Goal: Information Seeking & Learning: Learn about a topic

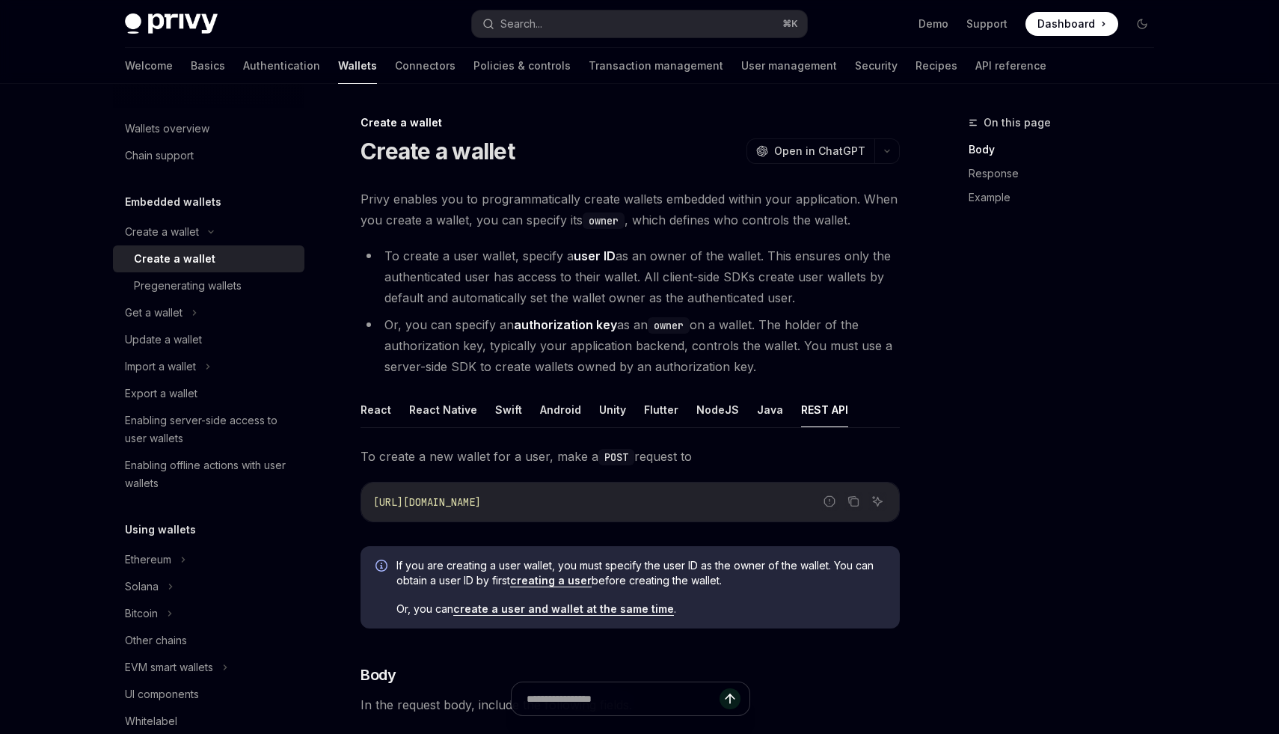
scroll to position [293, 0]
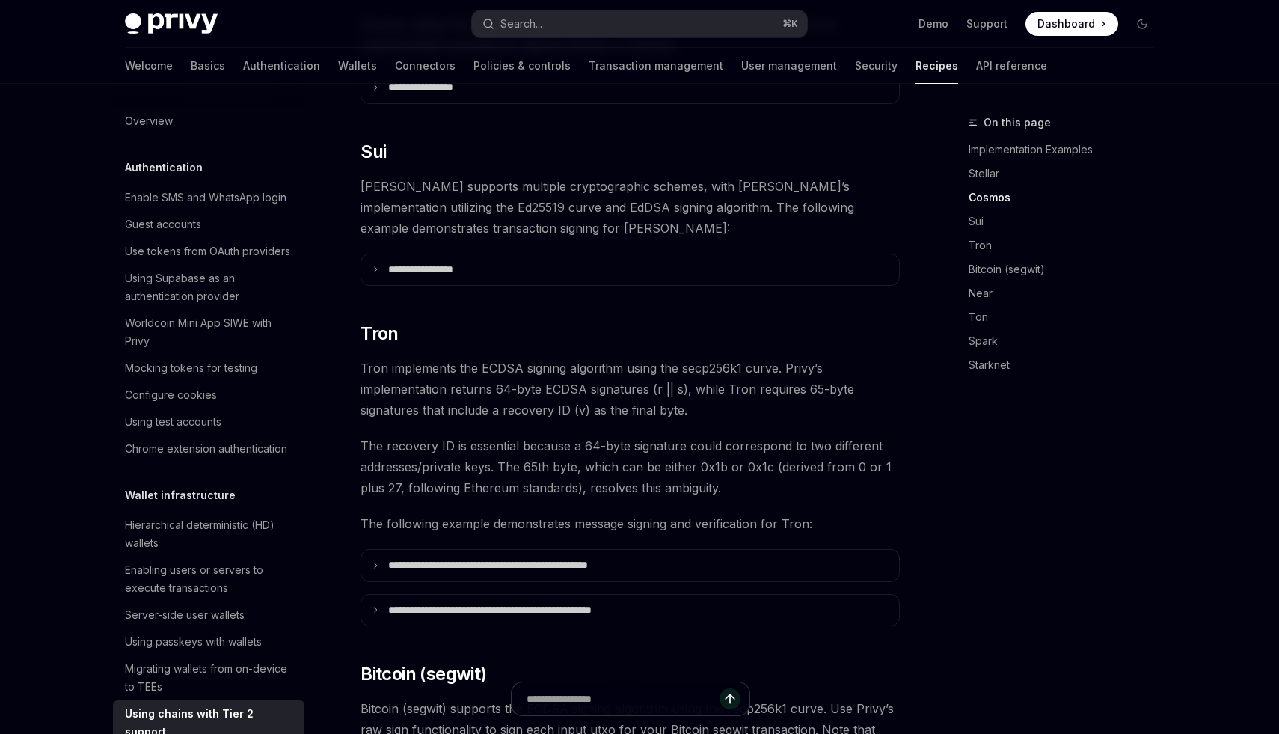
scroll to position [746, 0]
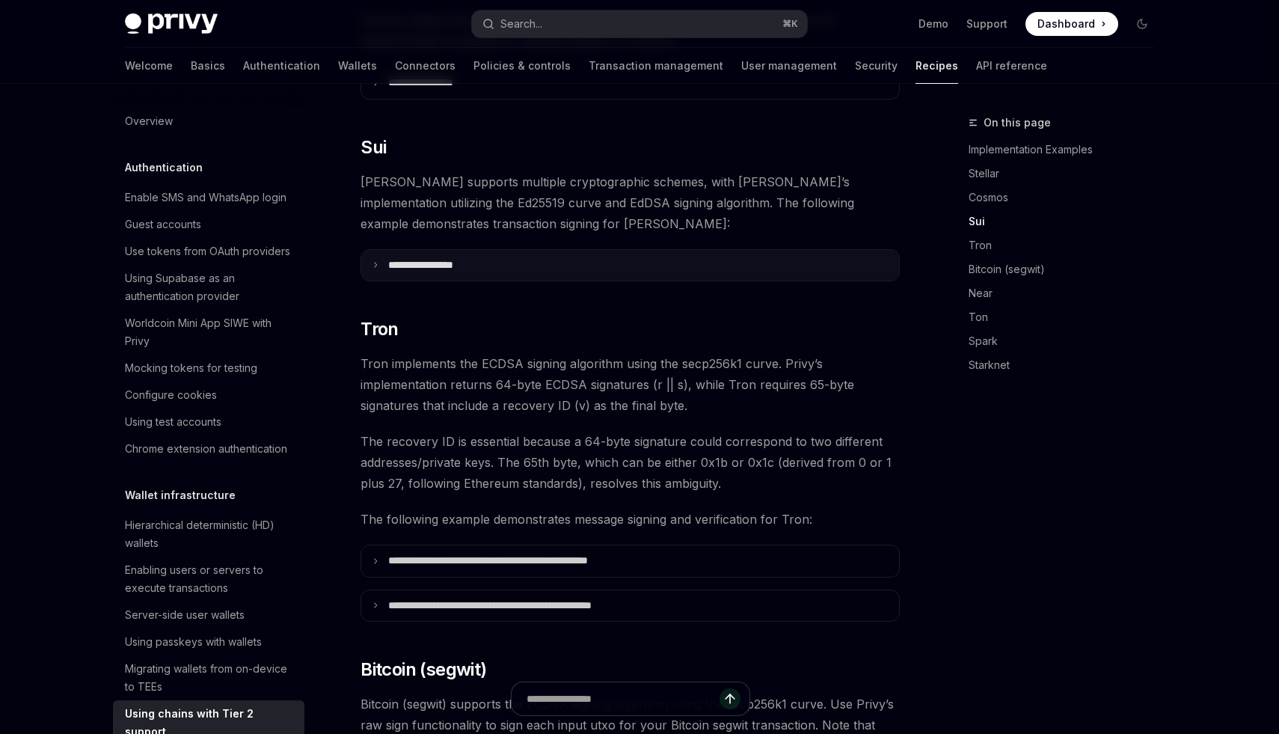
click at [480, 259] on p "**********" at bounding box center [439, 265] width 102 height 13
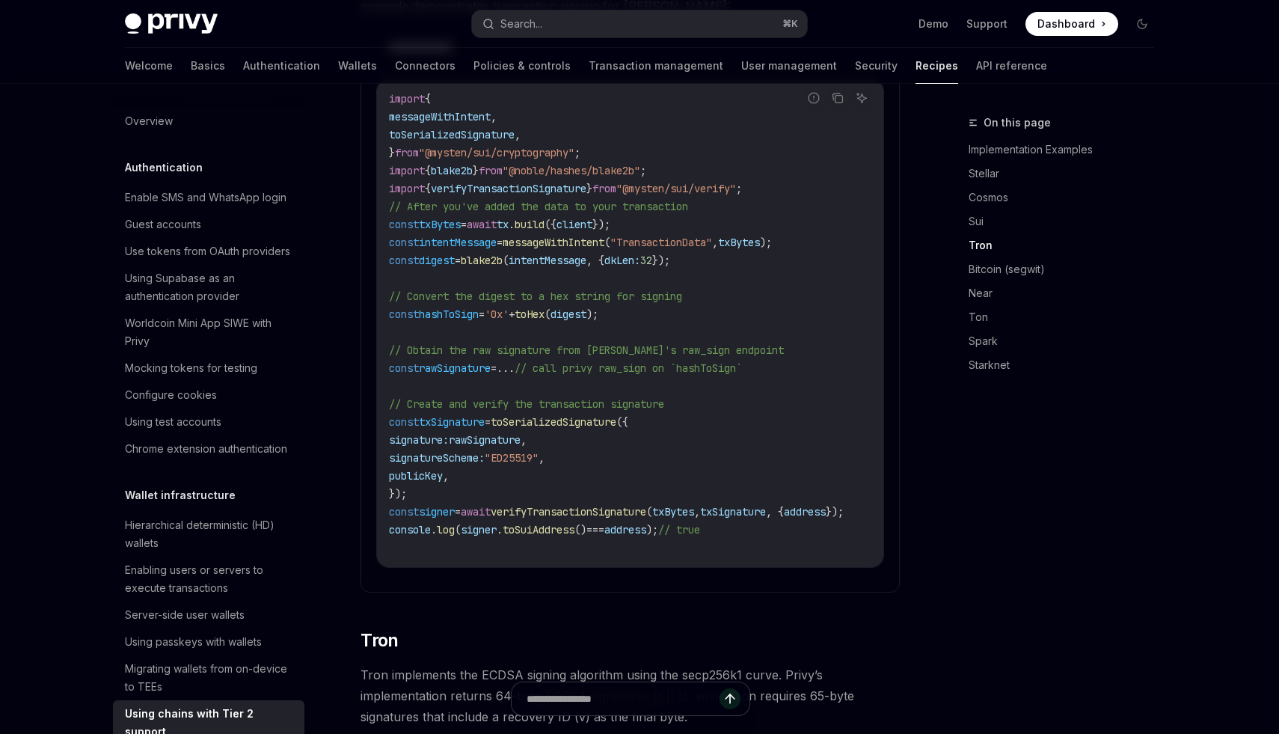
scroll to position [957, 0]
